Goal: Task Accomplishment & Management: Manage account settings

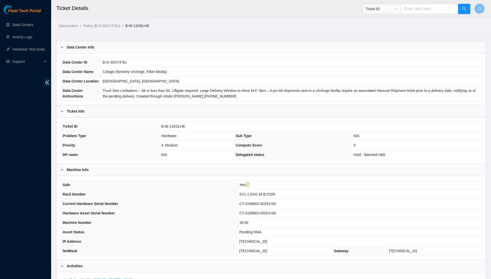
scroll to position [157, 0]
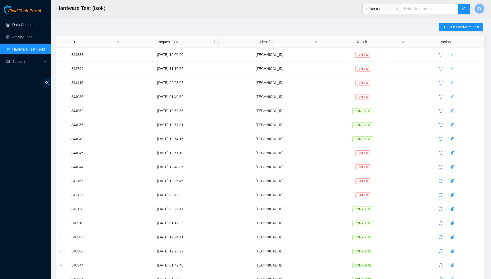
click at [30, 25] on link "Data Centers" at bounding box center [22, 25] width 21 height 4
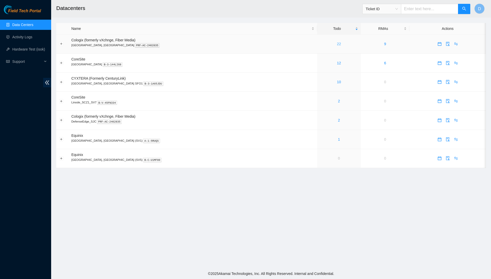
click at [337, 42] on link "22" at bounding box center [339, 44] width 4 height 4
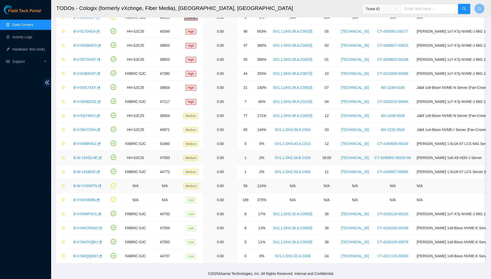
scroll to position [102, 0]
click at [87, 255] on link "B-V-5WQQKB7" at bounding box center [85, 256] width 25 height 4
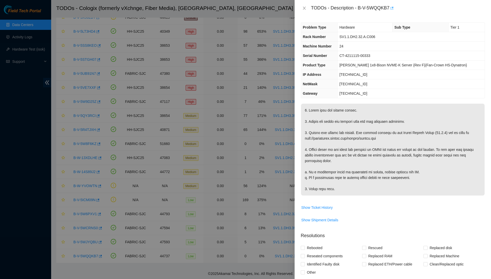
click at [393, 9] on icon "button" at bounding box center [391, 8] width 3 height 3
click at [304, 6] on icon "close" at bounding box center [304, 8] width 4 height 4
